Goal: Task Accomplishment & Management: Manage account settings

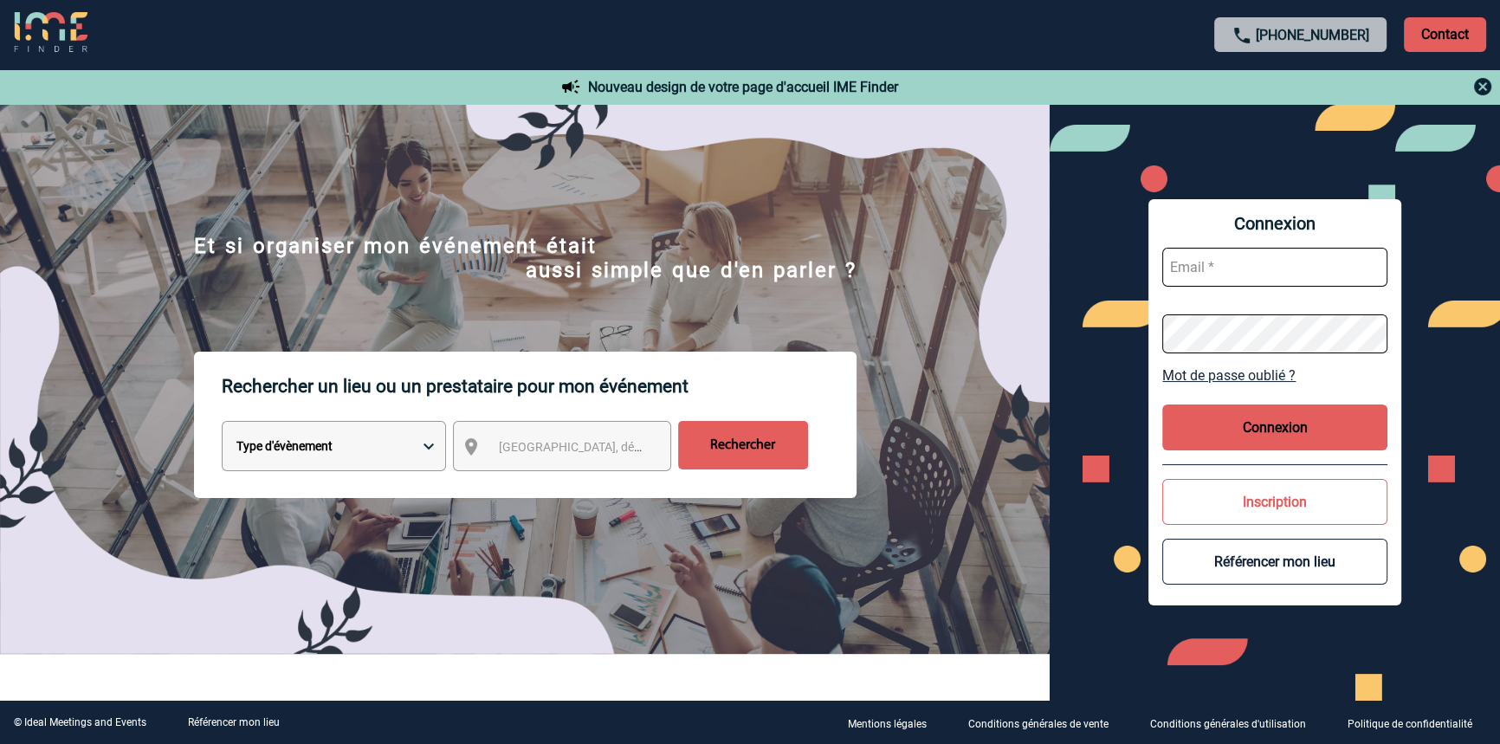
type input "blemonnier@ime-groupe.com"
click at [1191, 437] on button "Connexion" at bounding box center [1274, 428] width 225 height 46
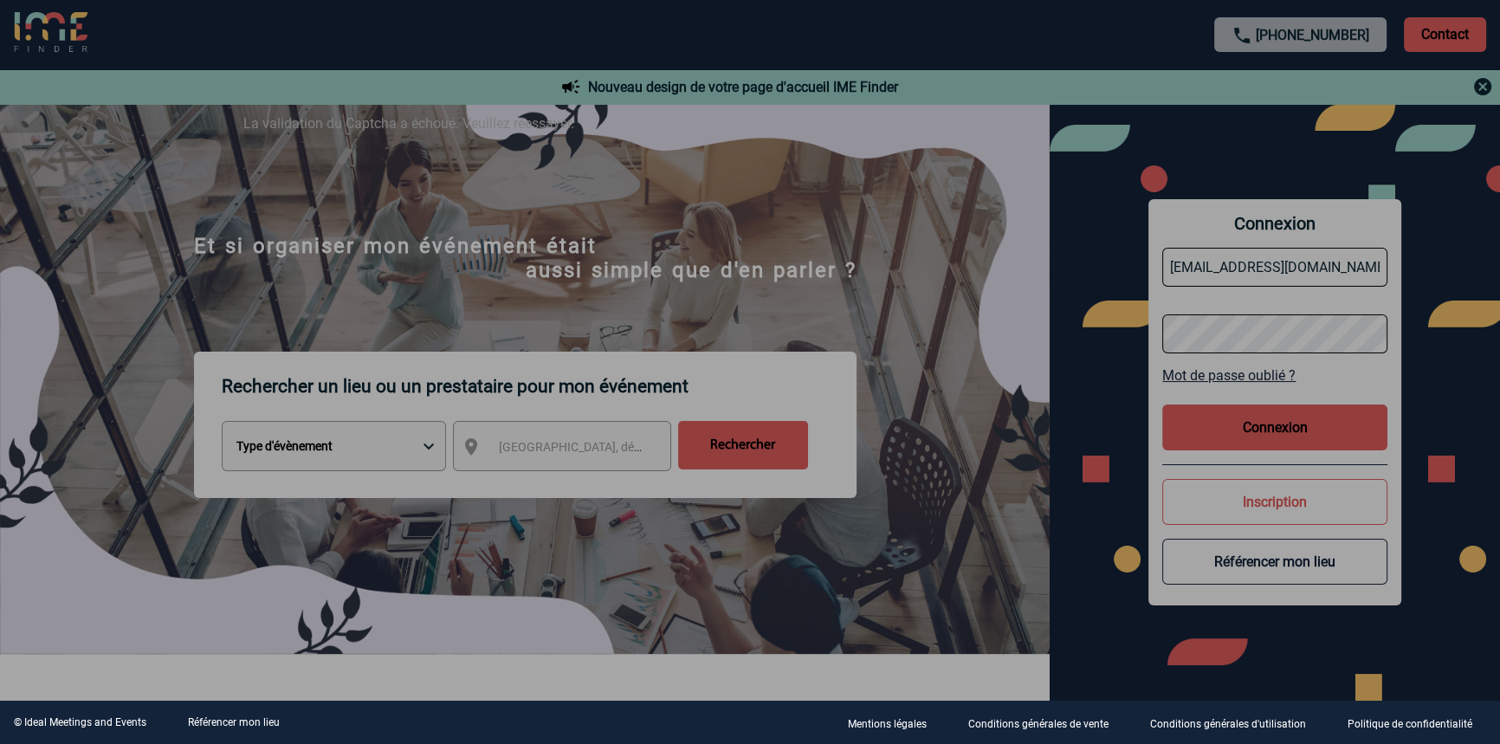
click at [408, 56] on div at bounding box center [750, 372] width 1500 height 744
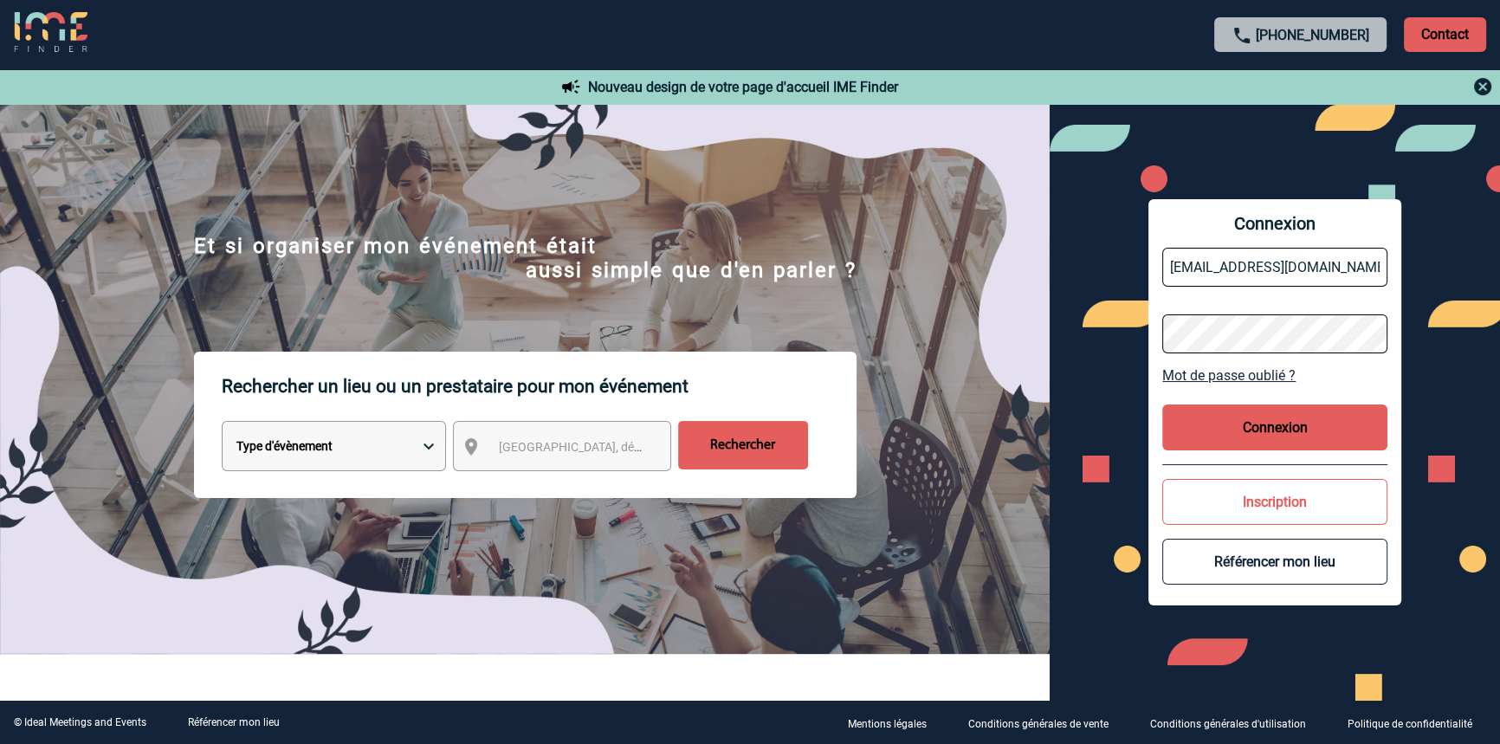
click at [1218, 421] on button "Connexion" at bounding box center [1274, 428] width 225 height 46
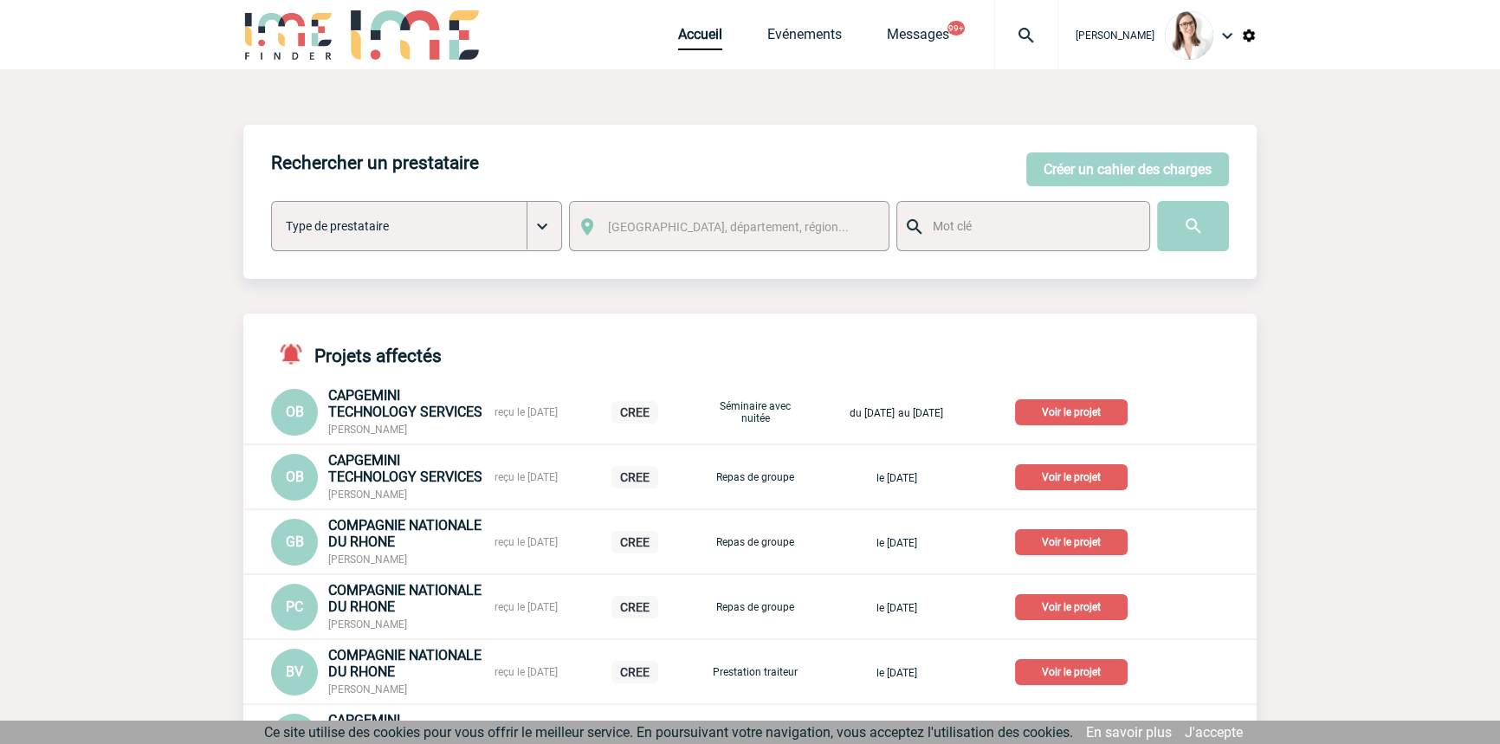
click at [994, 47] on div at bounding box center [1026, 34] width 64 height 69
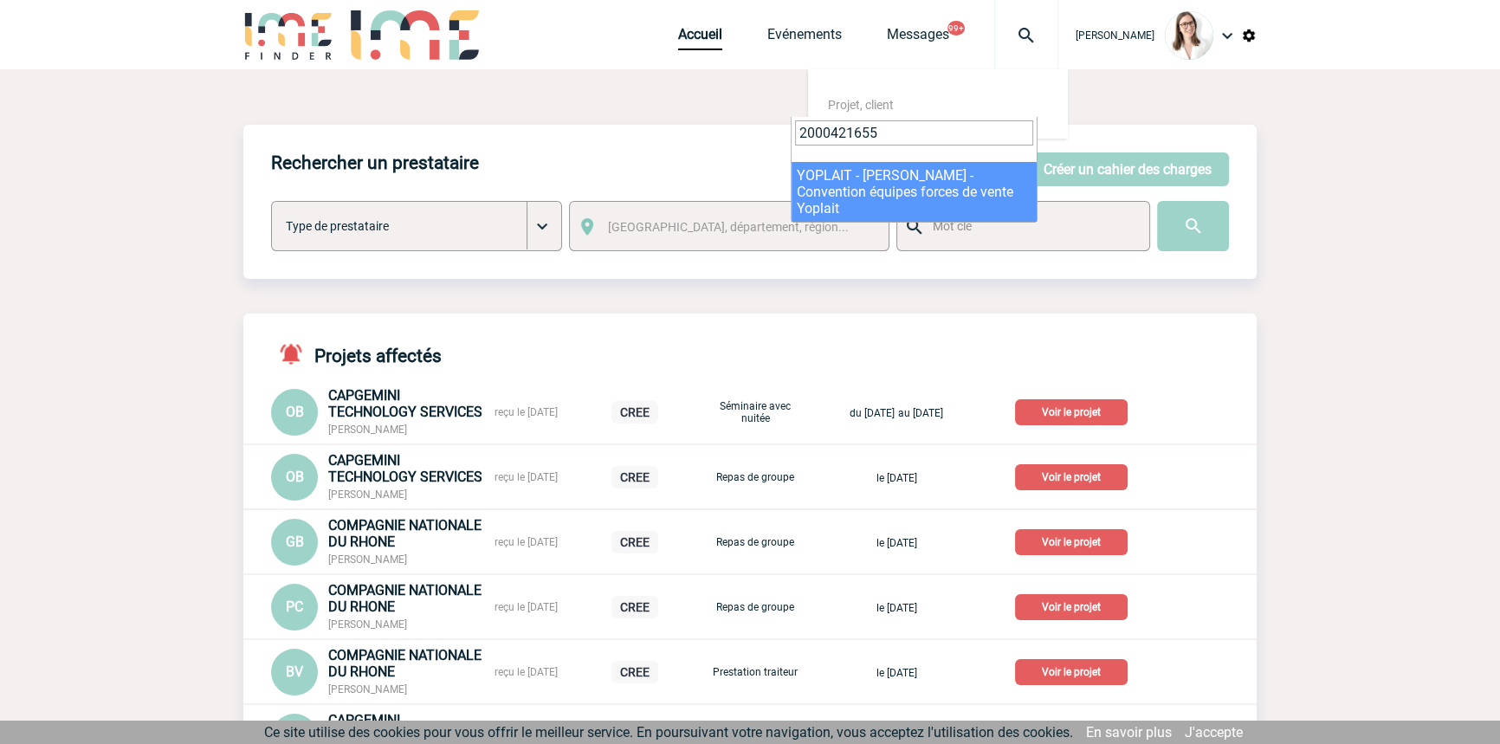
type input "2000421655"
select select "21156"
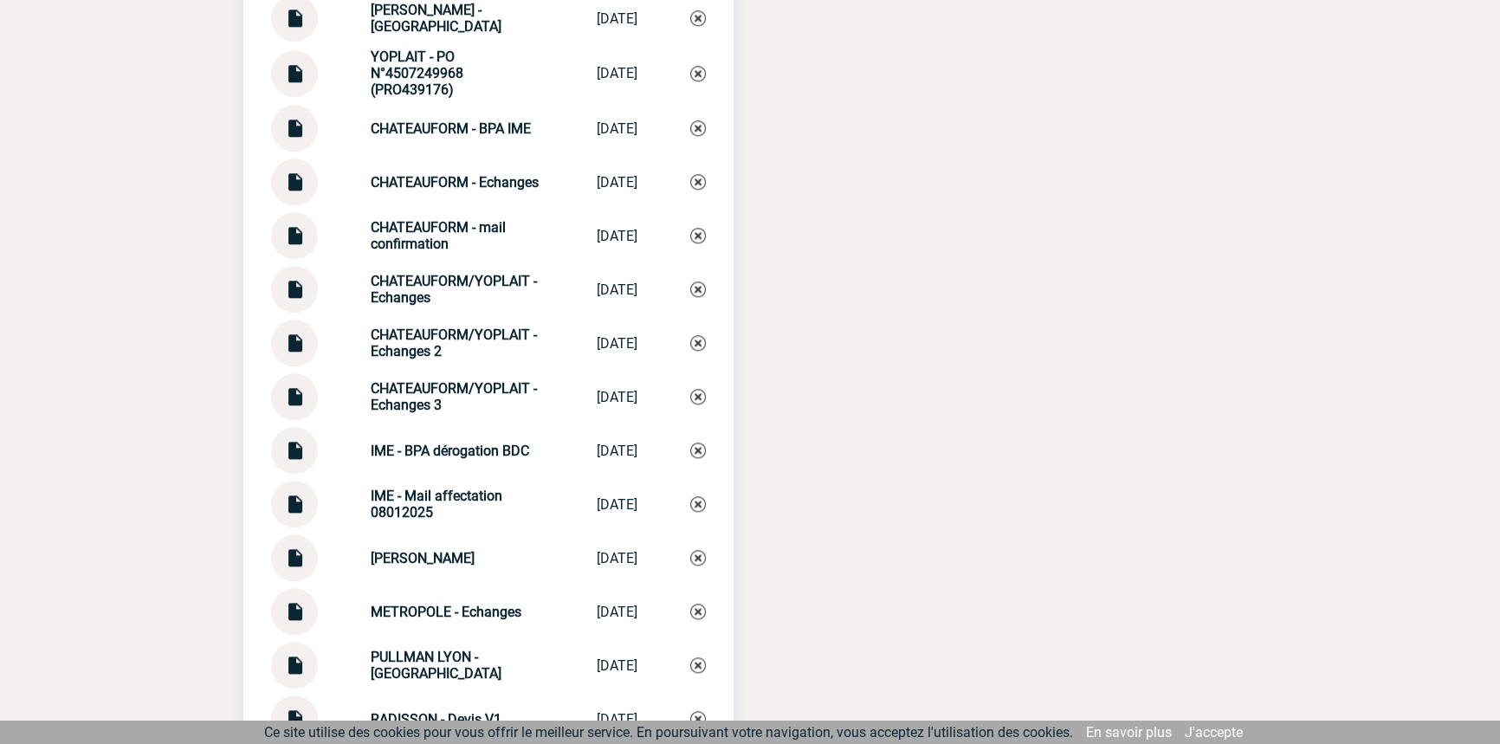
scroll to position [2114, 0]
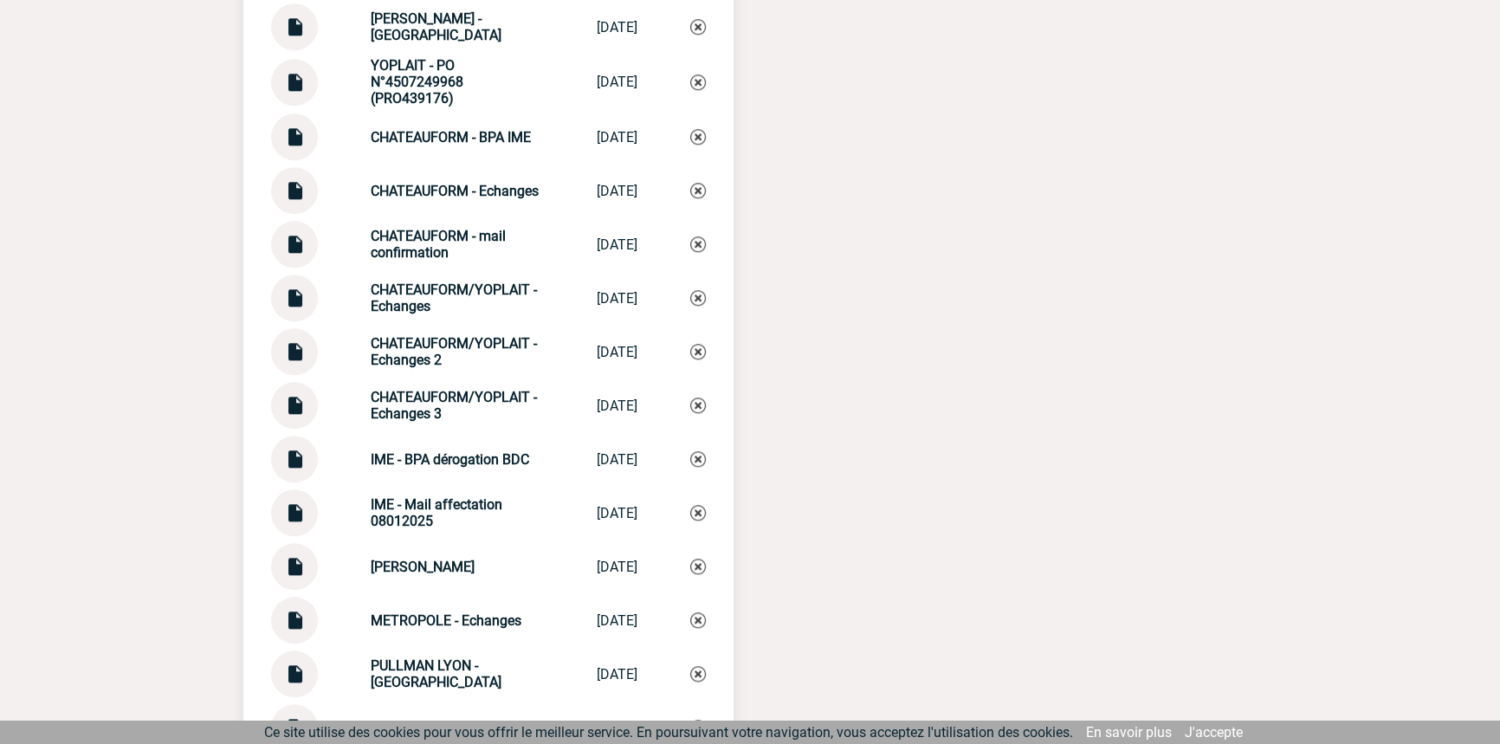
click at [460, 403] on strong "CHATEAUFORM/YOPLAIT - Echanges 3" at bounding box center [454, 405] width 166 height 33
click at [461, 403] on strong "CHATEAUFORM/YOPLAIT - Echanges 3" at bounding box center [454, 405] width 166 height 33
copy div "CHATEAUFORM/YOPLAIT - Echanges 3 CHATEAUFORM/YOP..."
click at [700, 412] on img at bounding box center [698, 406] width 16 height 16
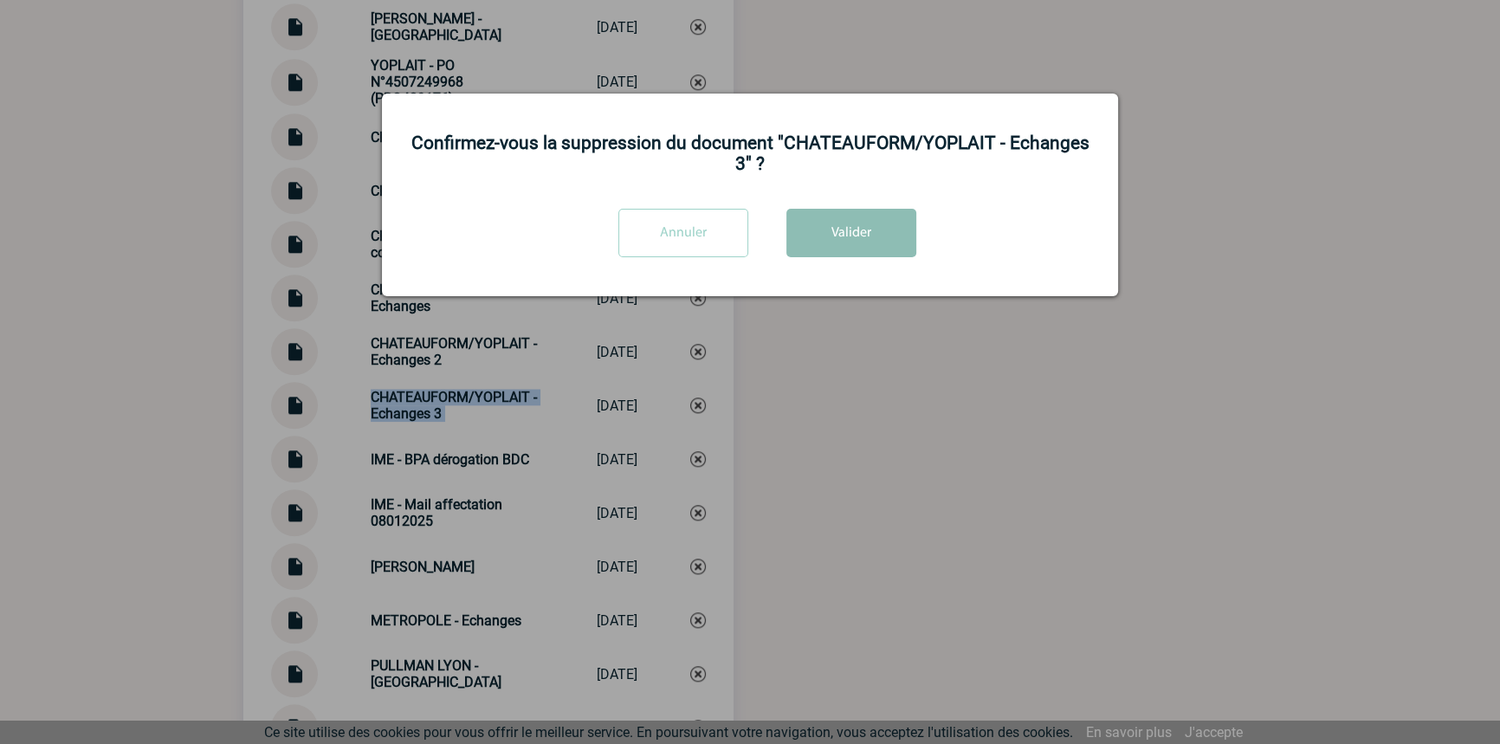
click at [859, 233] on button "Valider" at bounding box center [852, 233] width 130 height 49
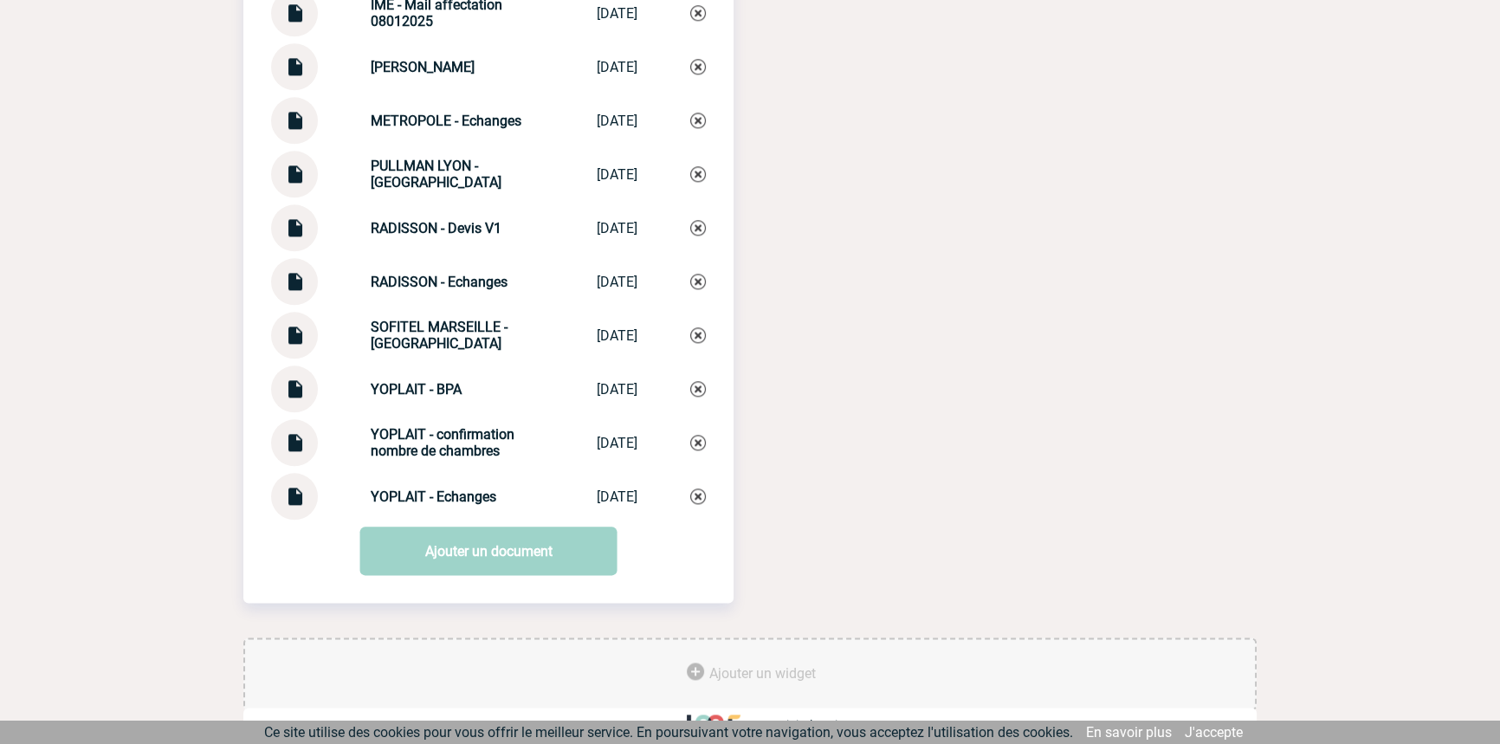
scroll to position [2586, 0]
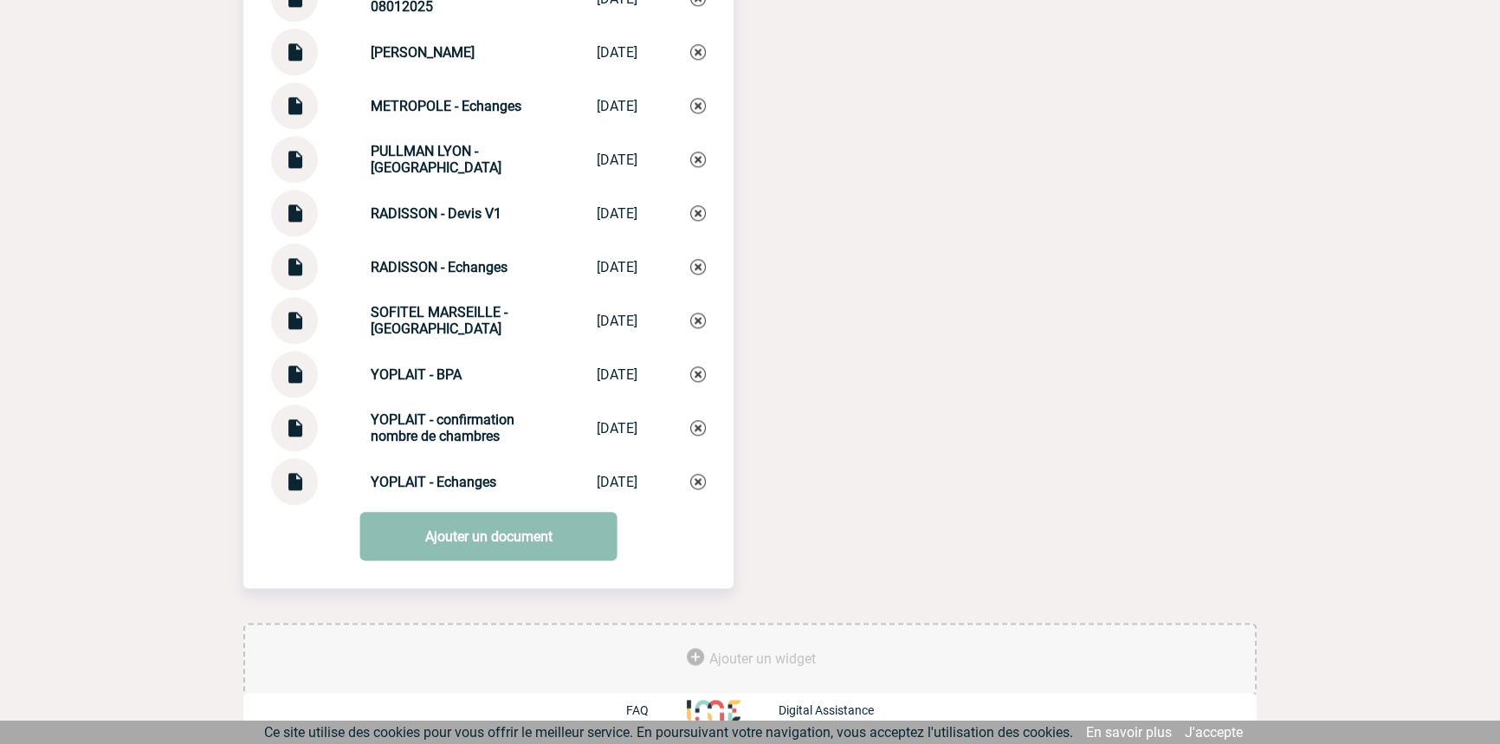
click at [431, 528] on link "Ajouter un document" at bounding box center [488, 536] width 257 height 49
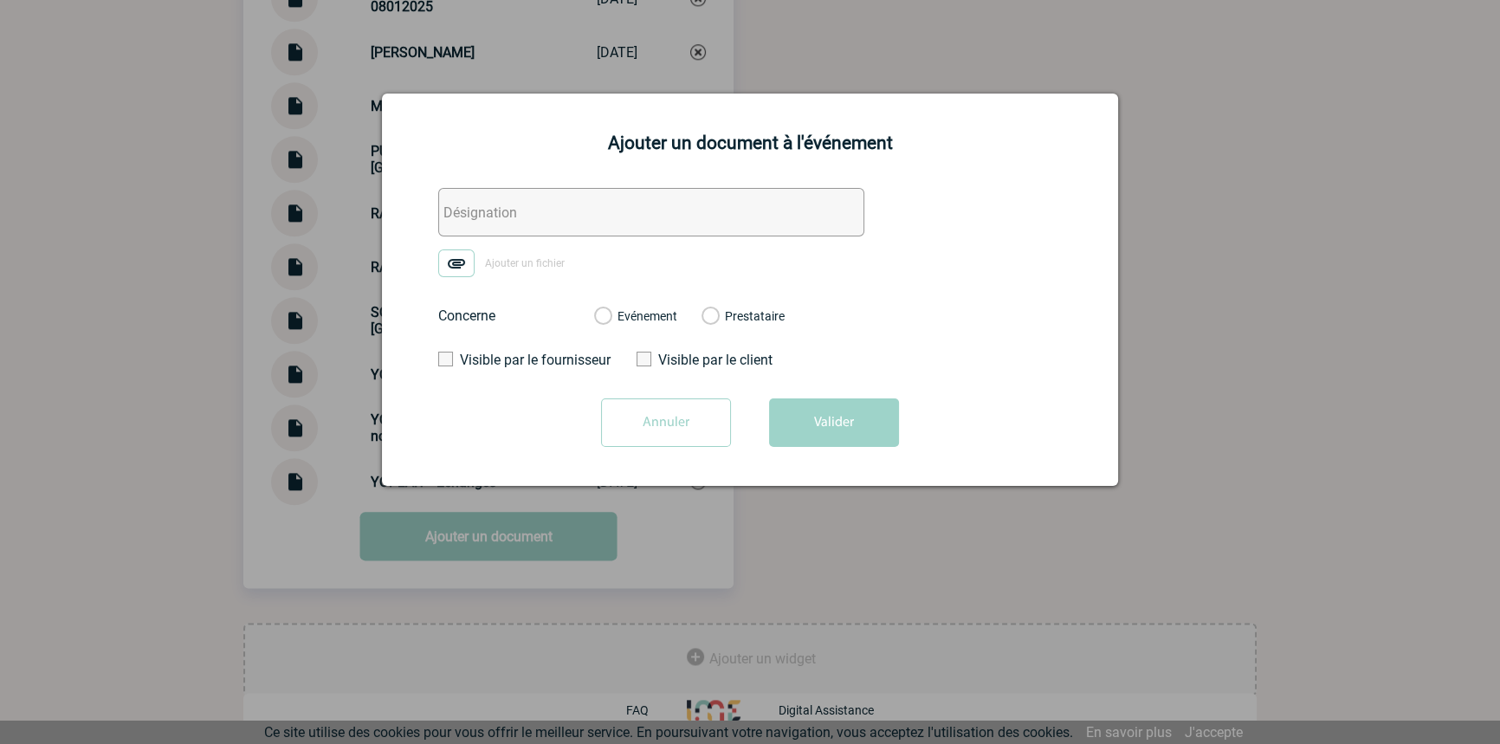
drag, startPoint x: 532, startPoint y: 212, endPoint x: 514, endPoint y: 221, distance: 20.1
click at [531, 211] on input "text" at bounding box center [651, 212] width 426 height 49
paste input "CHATEAUFORM/YOPLAIT - Echanges 3"
type input "CHATEAUFORM/YOPLAIT - Echanges 3"
click at [459, 275] on img at bounding box center [456, 263] width 36 height 28
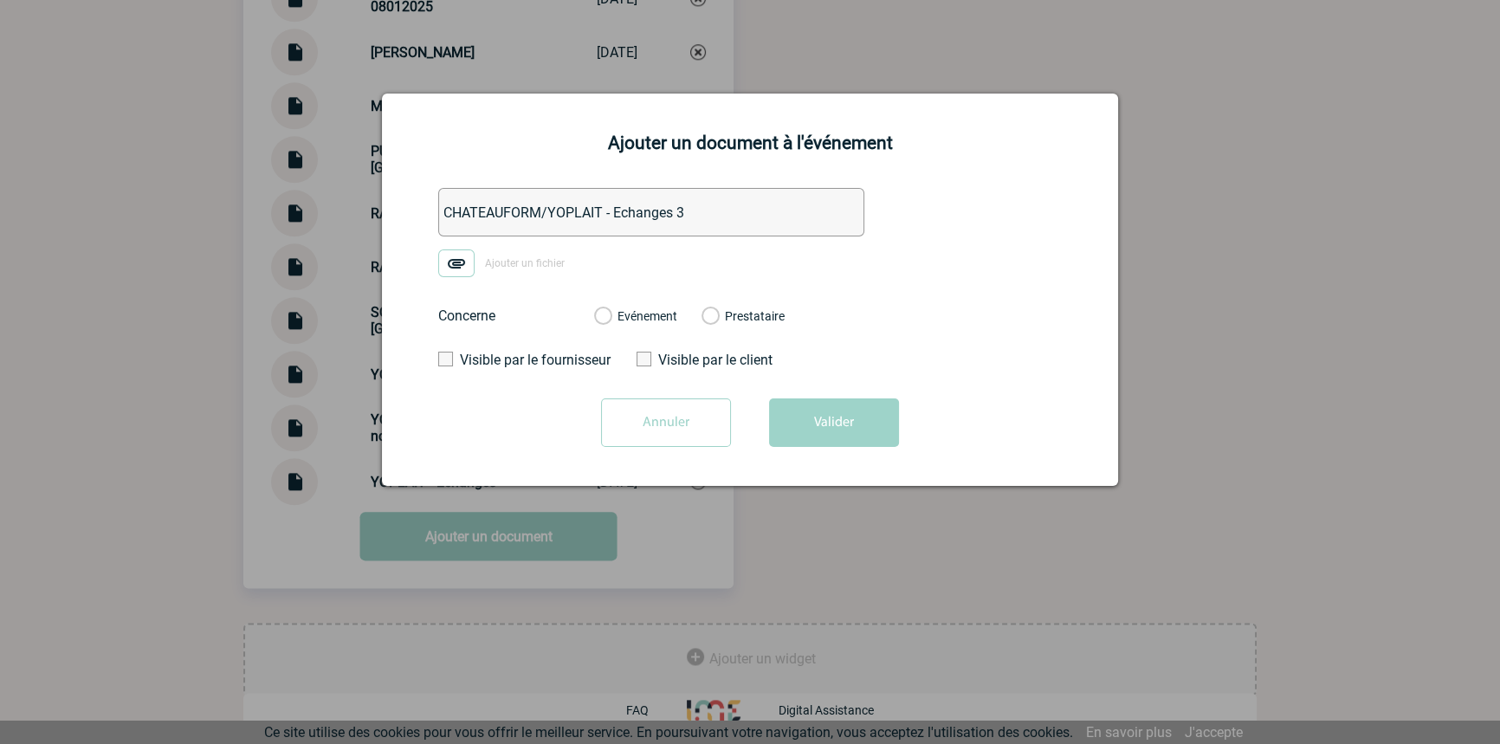
click at [0, 0] on input "Ajouter un fichier" at bounding box center [0, 0] width 0 height 0
click at [611, 314] on label "Evénement" at bounding box center [602, 317] width 16 height 16
click at [0, 0] on input "Evénement" at bounding box center [0, 0] width 0 height 0
click at [806, 386] on form "CHATEAUFORM/YOPLAIT - Echanges 3 RE_ Demande de devis navettes - Convention YOP…" at bounding box center [750, 324] width 693 height 272
click at [821, 418] on button "Valider" at bounding box center [834, 422] width 130 height 49
